Goal: Task Accomplishment & Management: Use online tool/utility

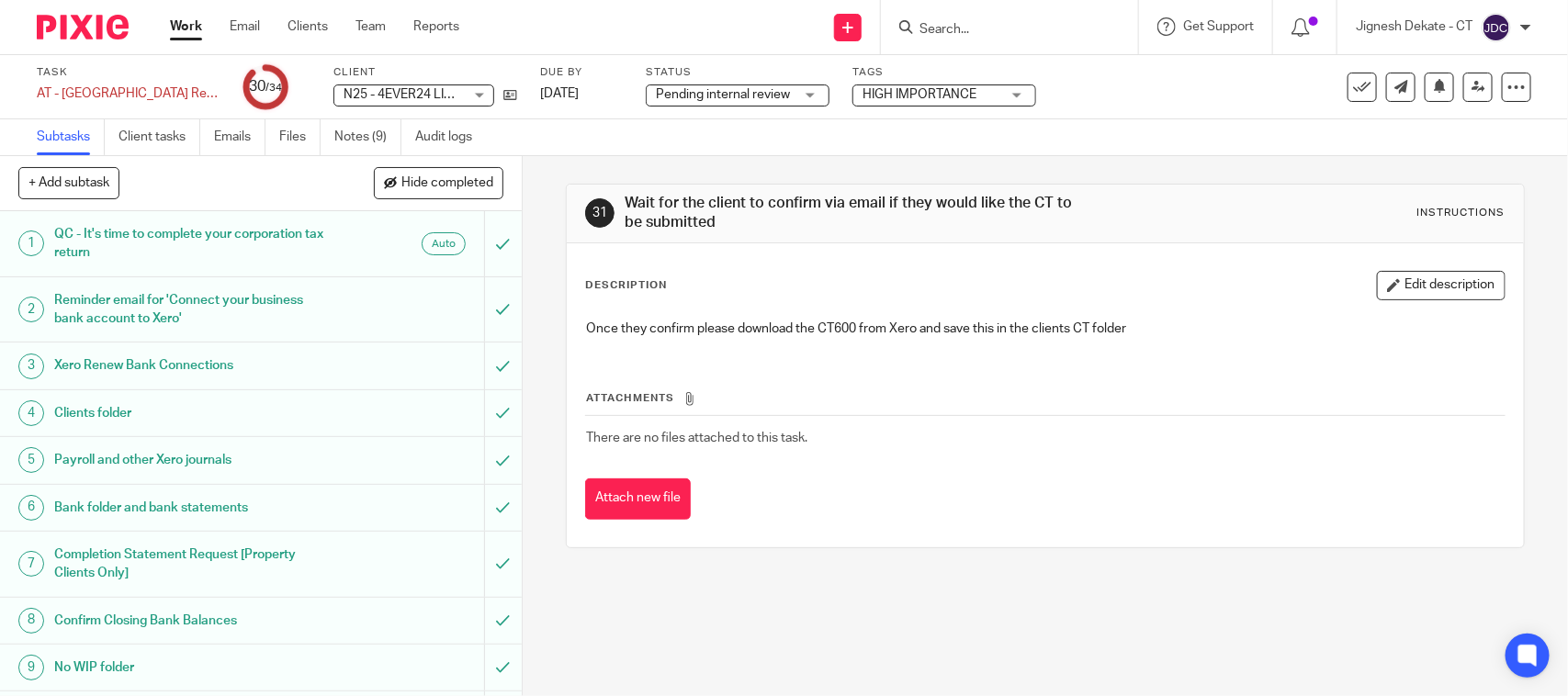
click at [1033, 29] on input "Search" at bounding box center [1000, 30] width 165 height 17
click at [912, 28] on div at bounding box center [1007, 27] width 214 height 23
click at [938, 32] on input "Search" at bounding box center [1000, 30] width 165 height 17
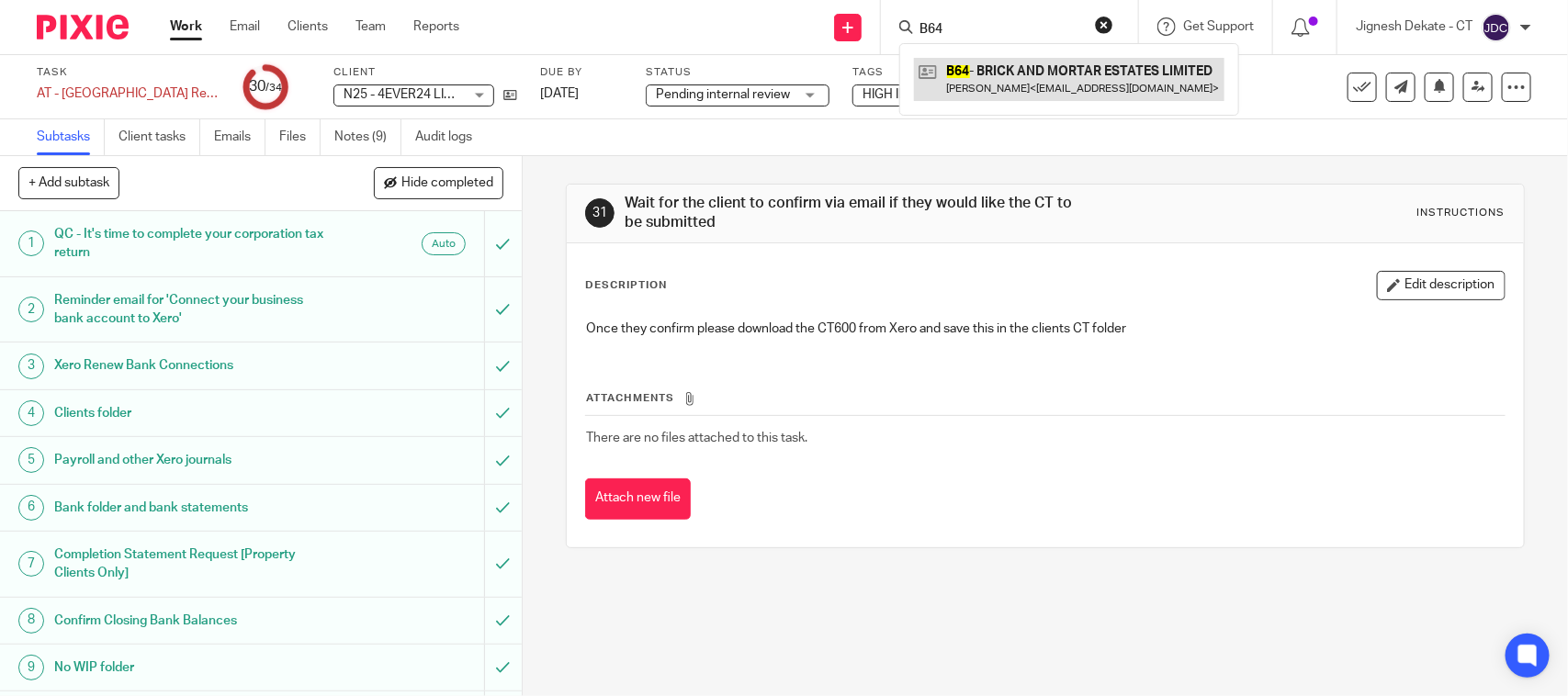
type input "B64"
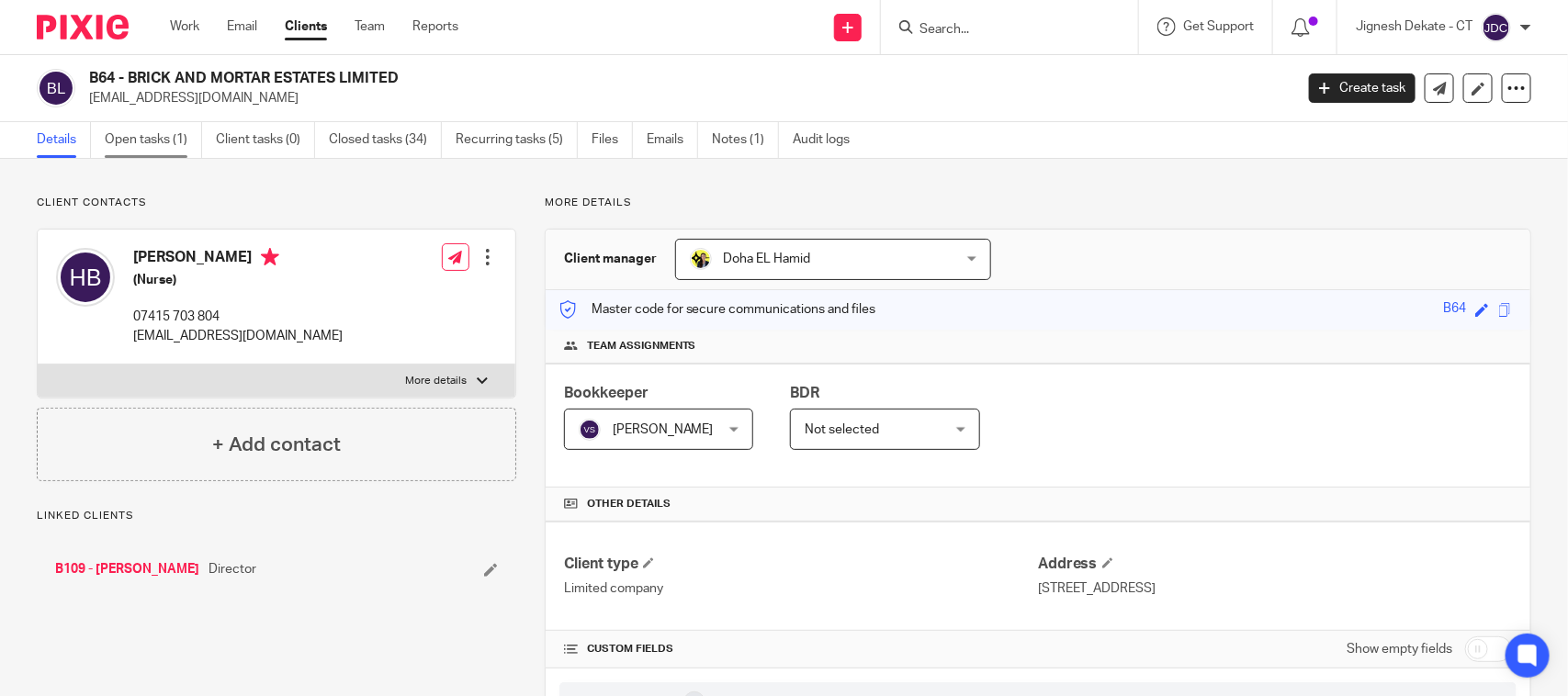
click at [136, 141] on link "Open tasks (1)" at bounding box center [154, 140] width 98 height 36
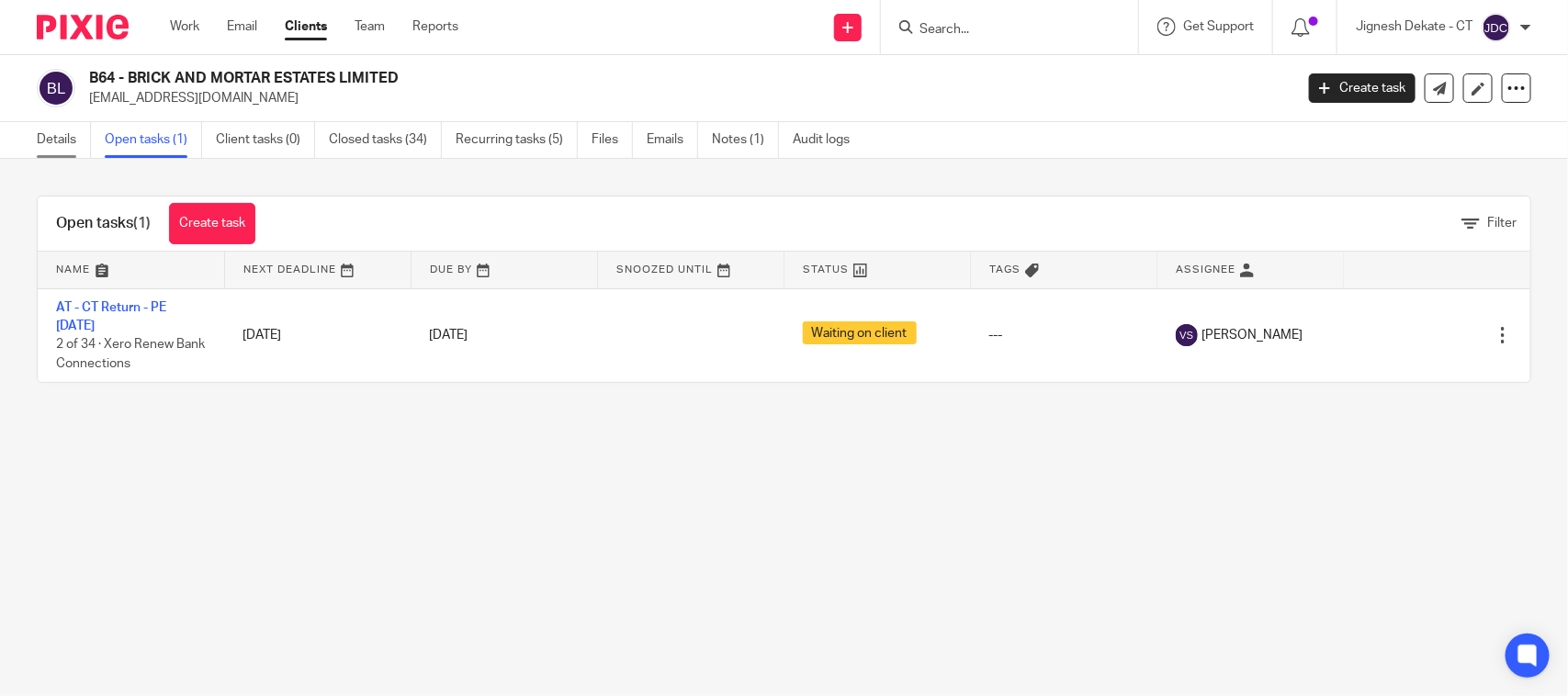
click at [76, 148] on link "Details" at bounding box center [64, 140] width 54 height 36
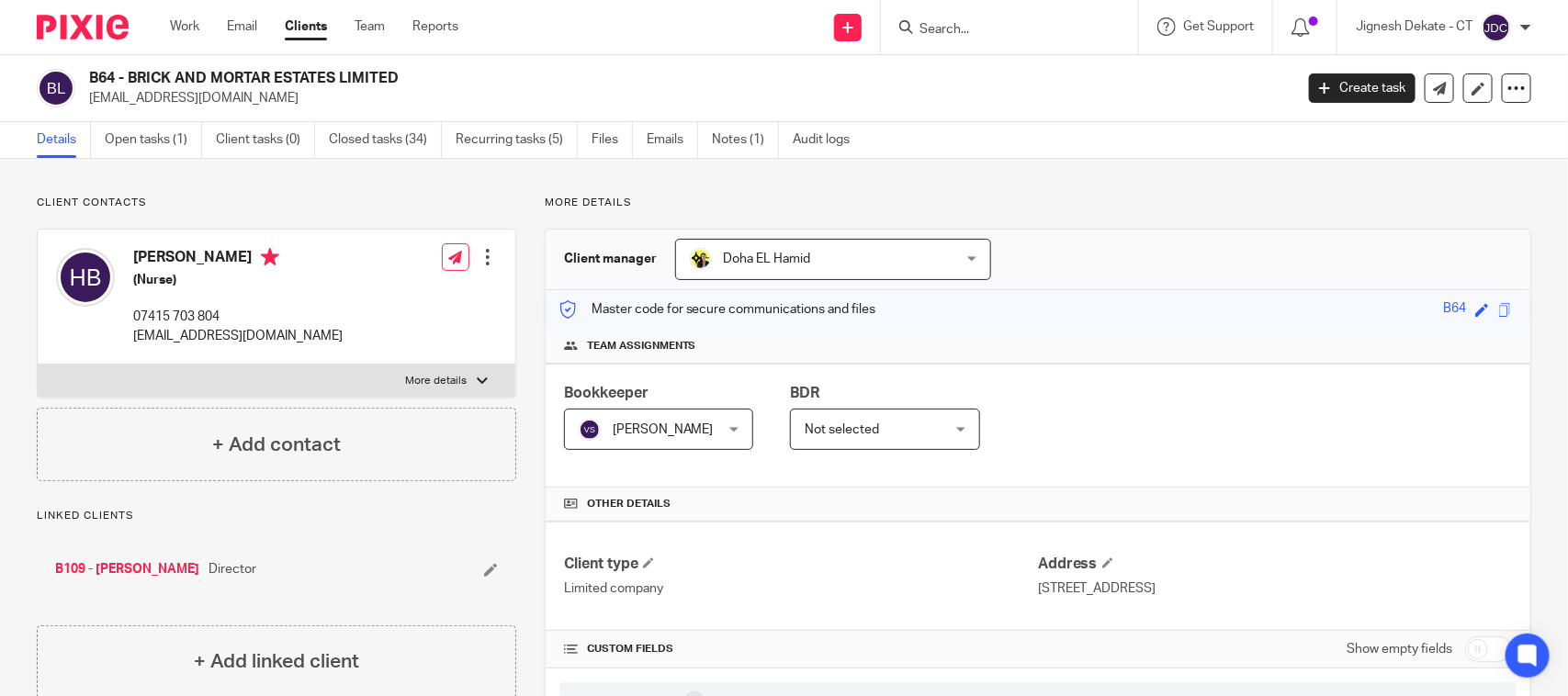
click at [986, 42] on div at bounding box center [1010, 27] width 257 height 54
click at [947, 25] on input "Search" at bounding box center [1000, 30] width 165 height 17
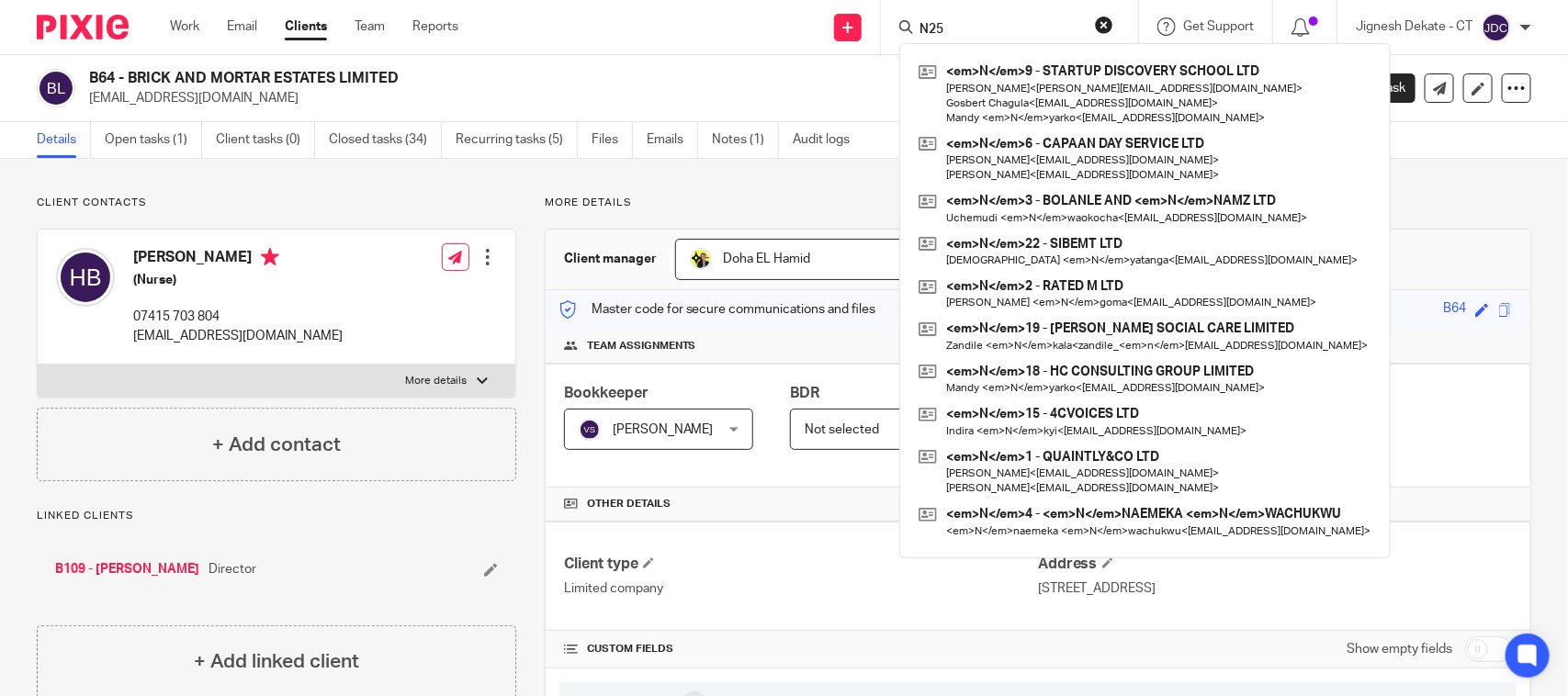
type input "N25"
click button "submit" at bounding box center [0, 0] width 0 height 0
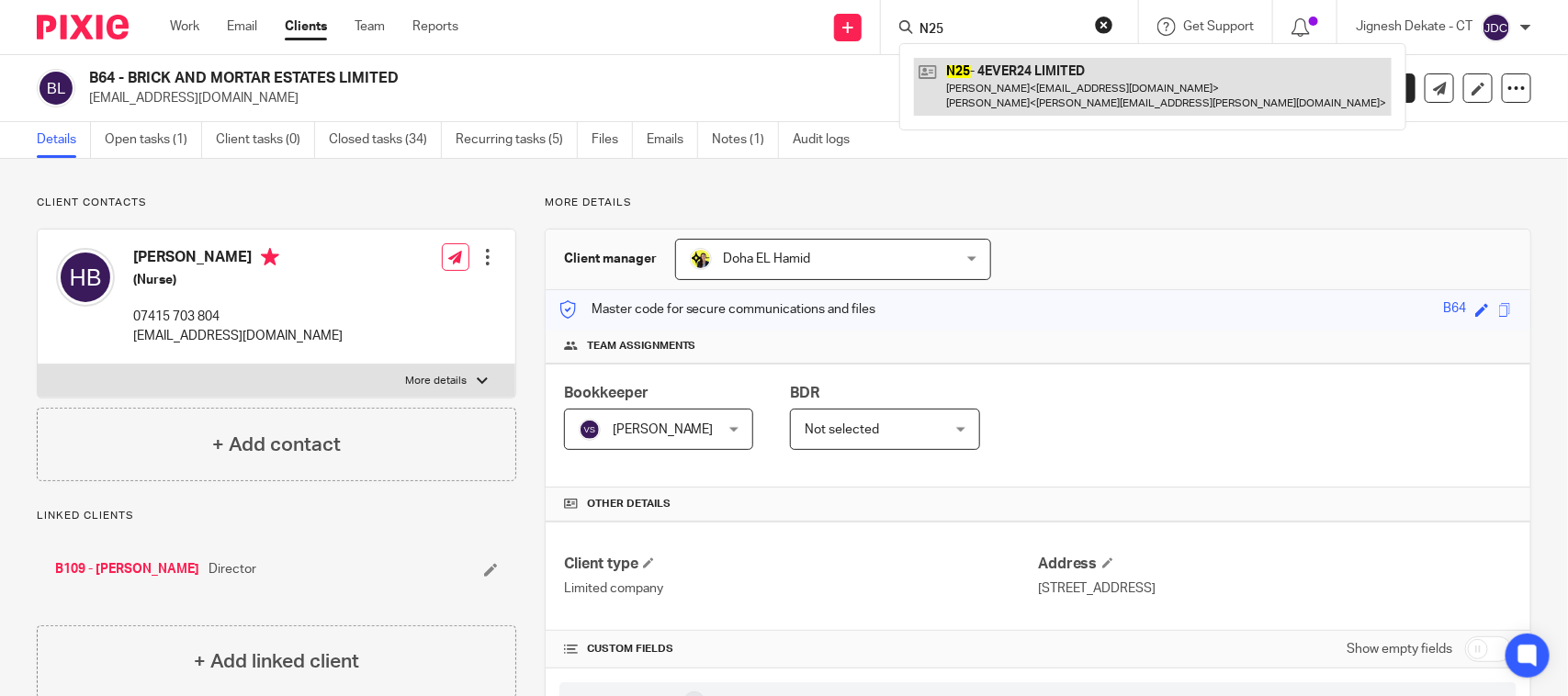
click at [984, 74] on link at bounding box center [1152, 86] width 478 height 57
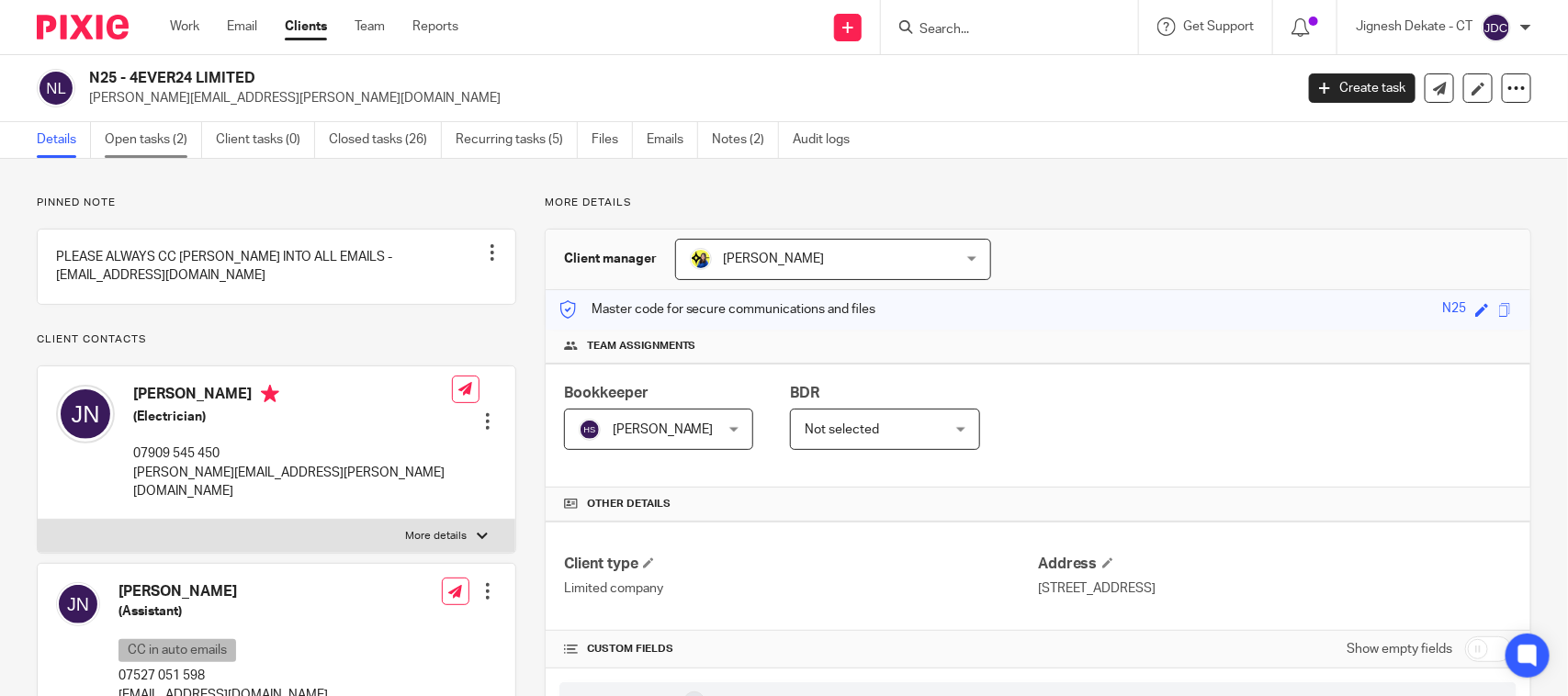
click at [166, 147] on link "Open tasks (2)" at bounding box center [154, 140] width 98 height 36
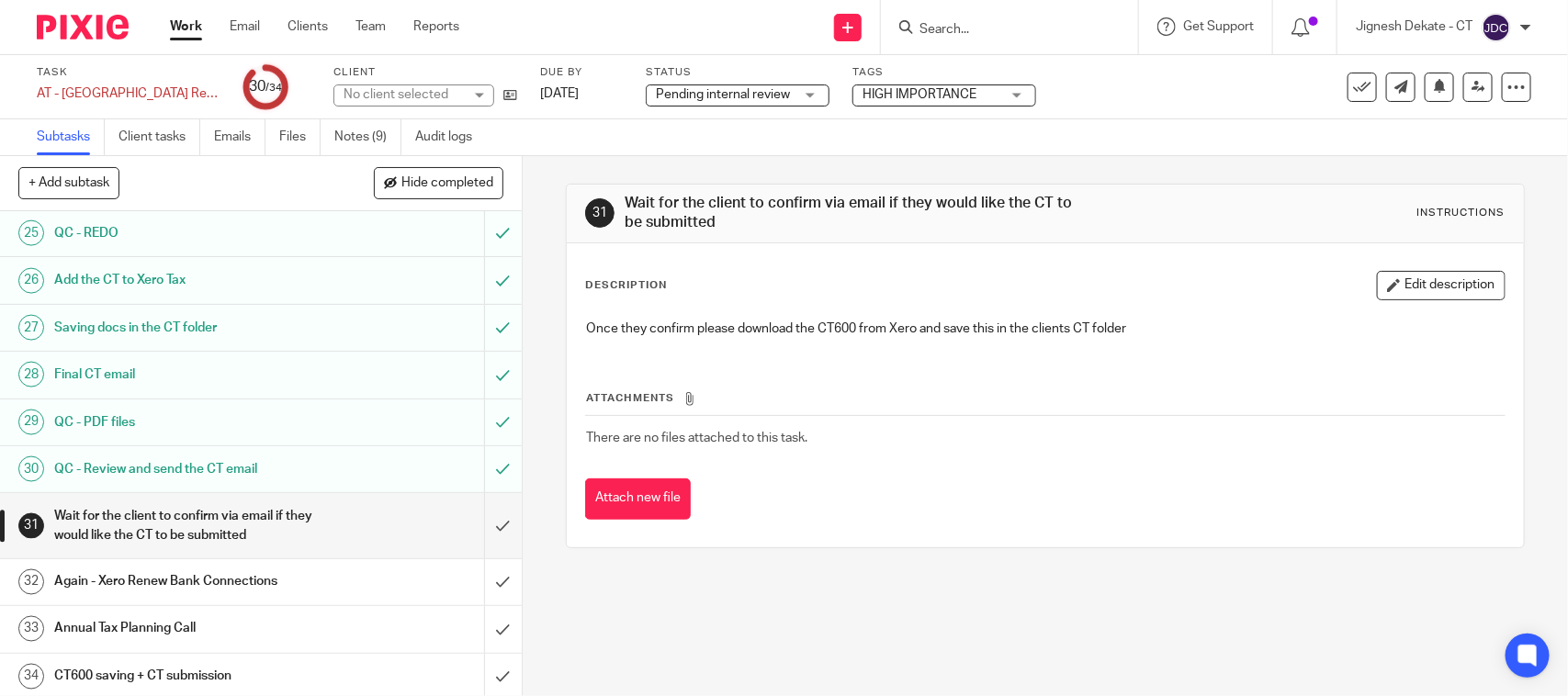
scroll to position [1238, 0]
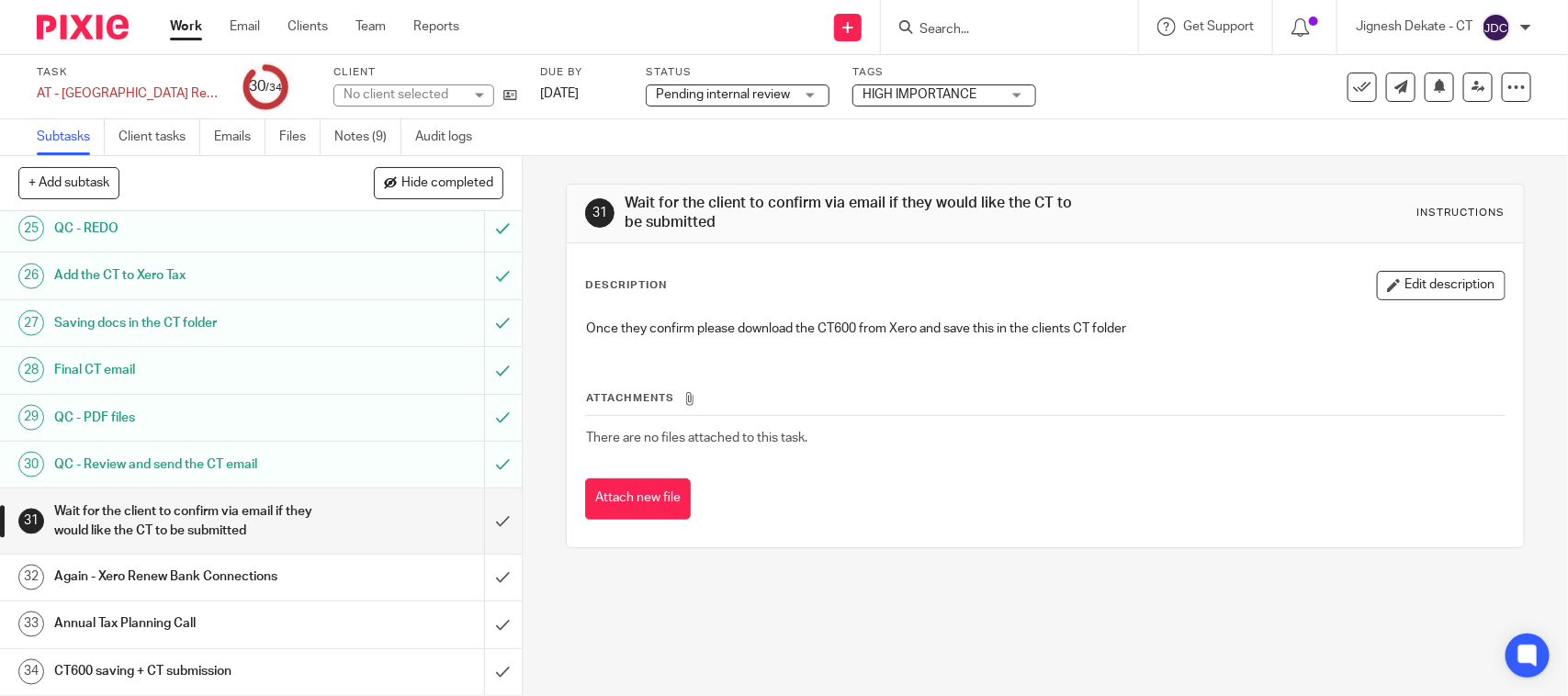
click at [674, 89] on span "Pending internal review" at bounding box center [723, 95] width 134 height 13
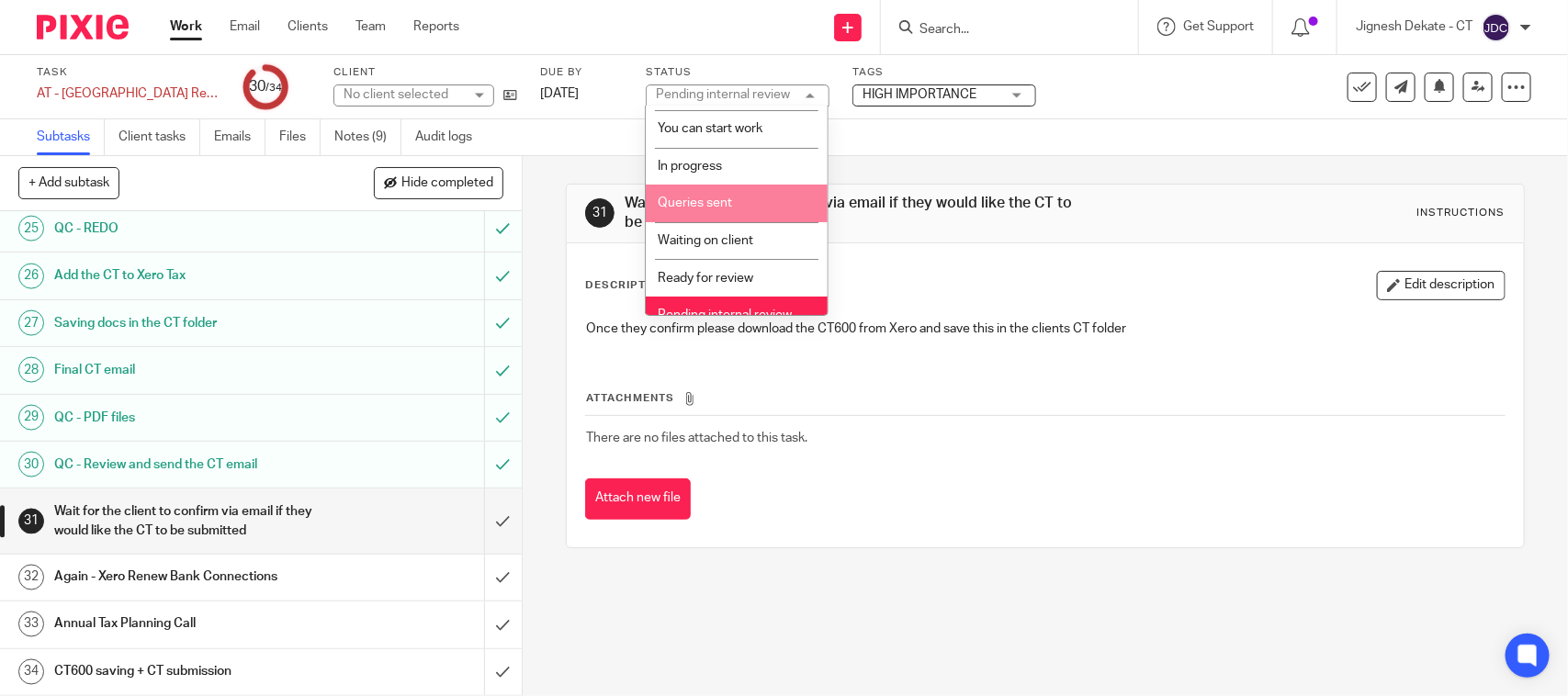
scroll to position [87, 0]
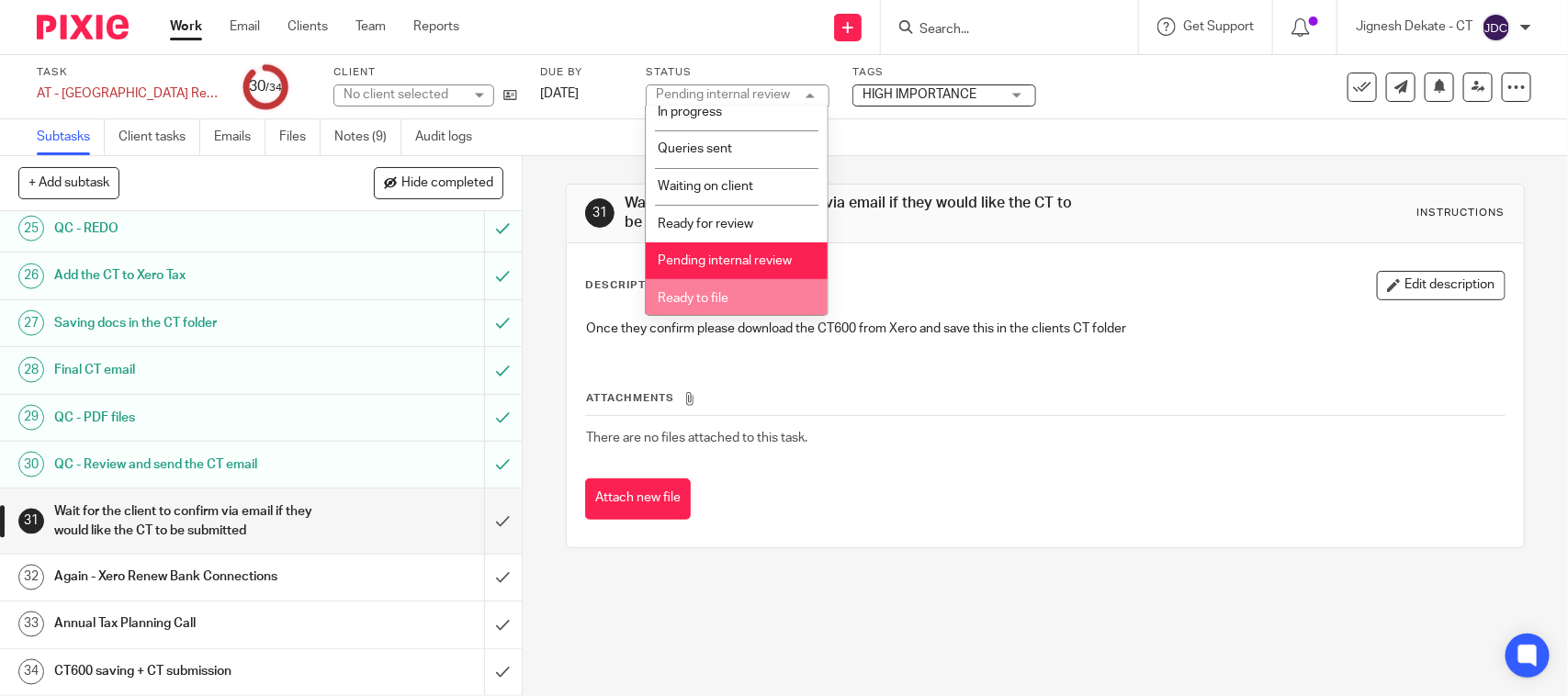
click at [686, 286] on li "Ready to file" at bounding box center [737, 298] width 182 height 38
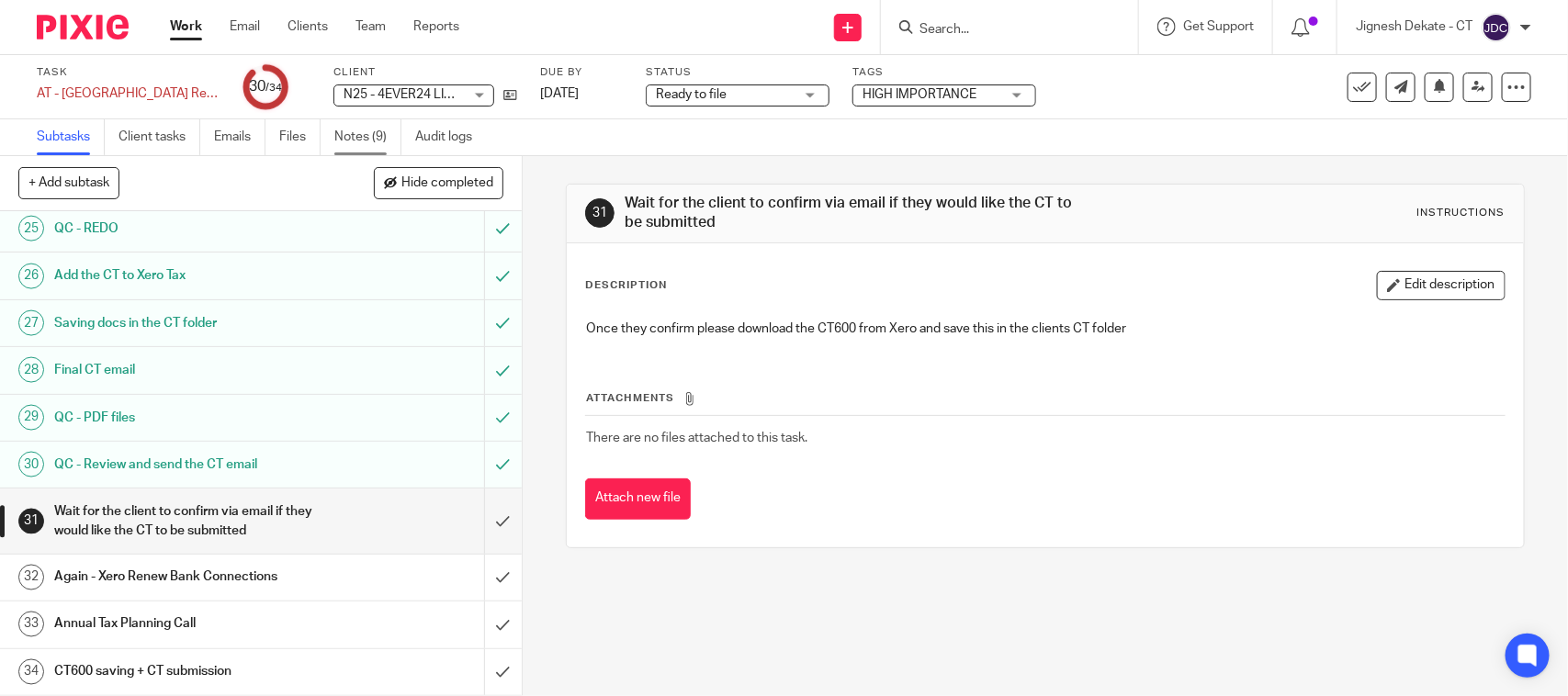
click at [374, 143] on link "Notes (9)" at bounding box center [367, 137] width 67 height 36
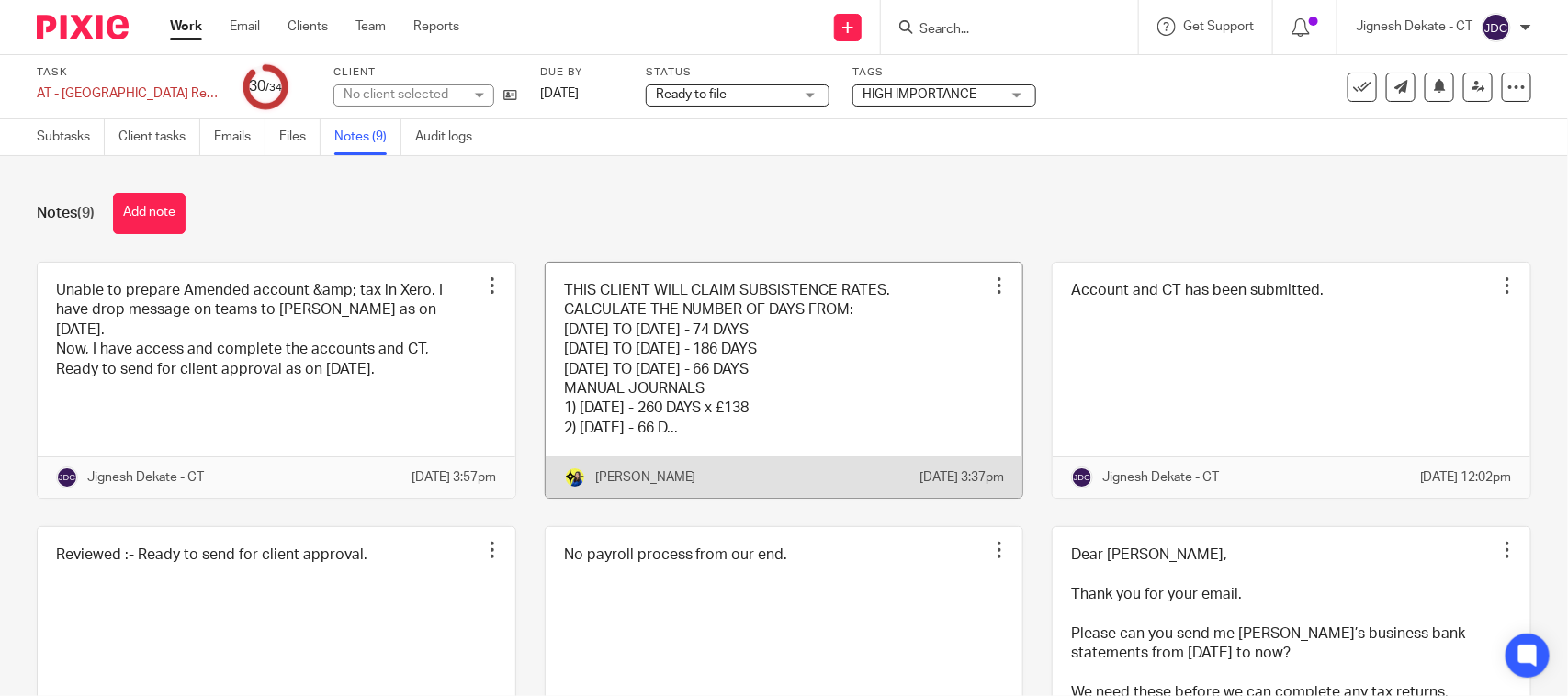
click at [612, 364] on link at bounding box center [784, 381] width 478 height 236
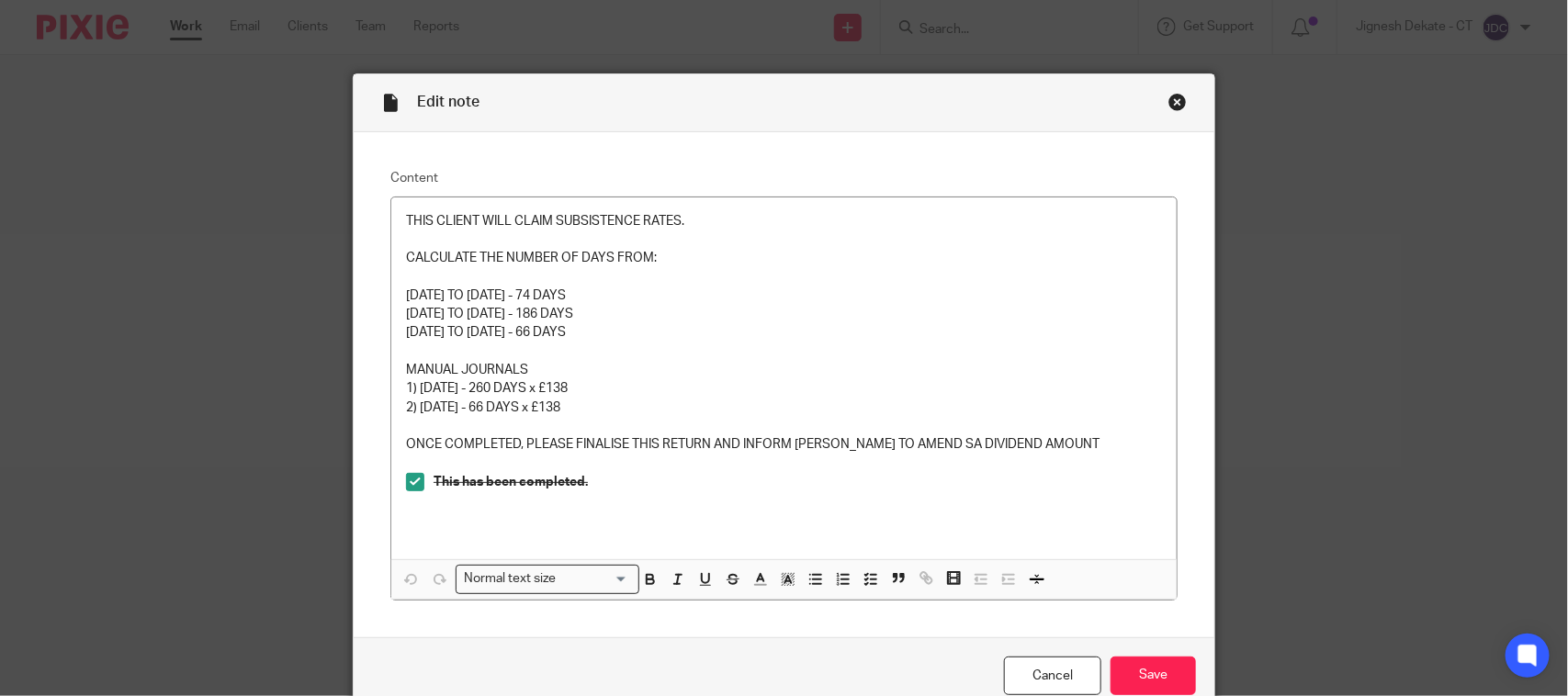
click at [1168, 103] on div "Close this dialog window" at bounding box center [1178, 102] width 19 height 19
